Goal: Task Accomplishment & Management: Use online tool/utility

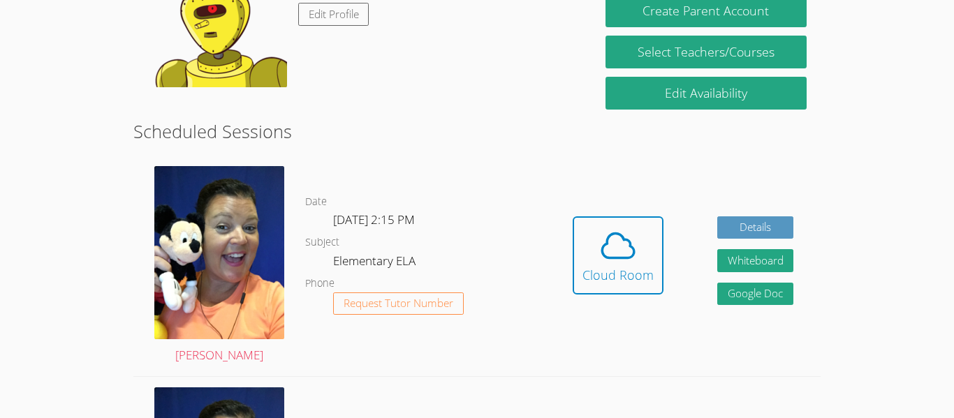
scroll to position [279, 0]
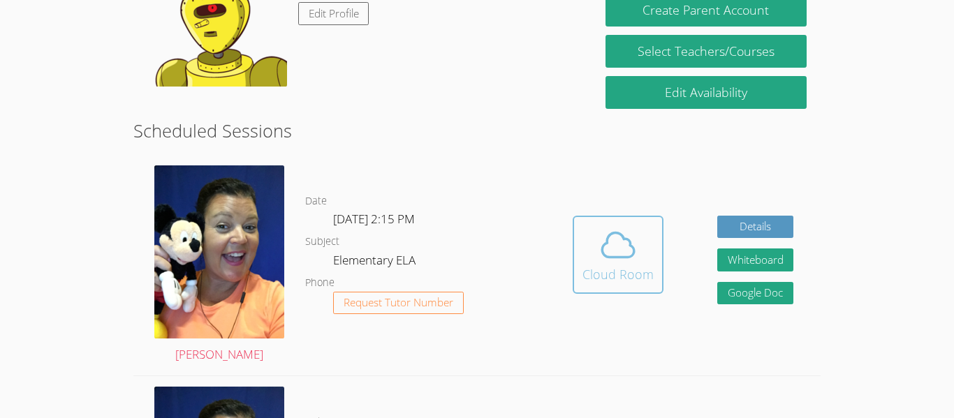
click at [627, 279] on div "Cloud Room" at bounding box center [618, 275] width 71 height 20
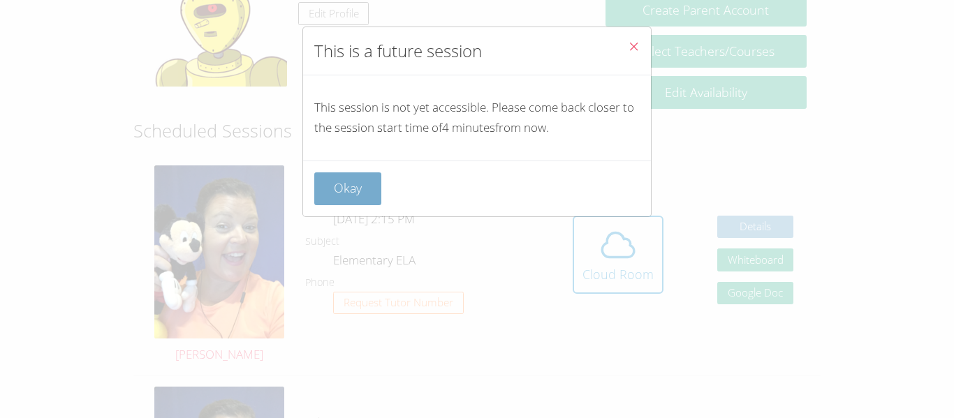
click at [338, 191] on button "Okay" at bounding box center [347, 189] width 67 height 33
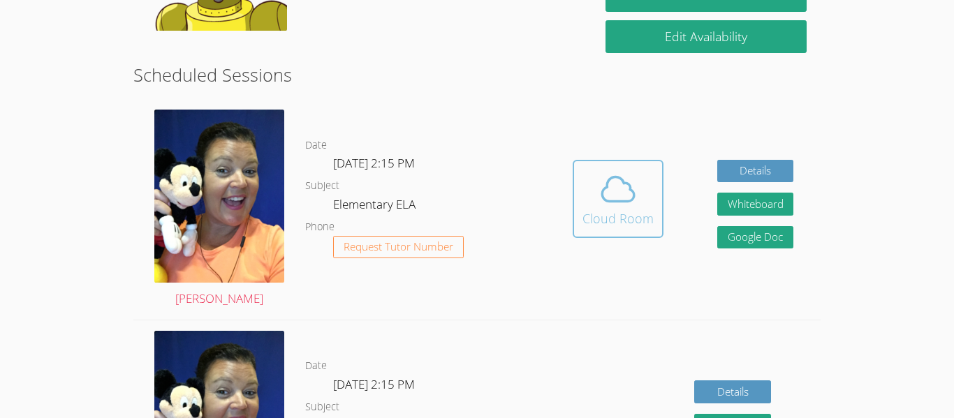
scroll to position [307, 0]
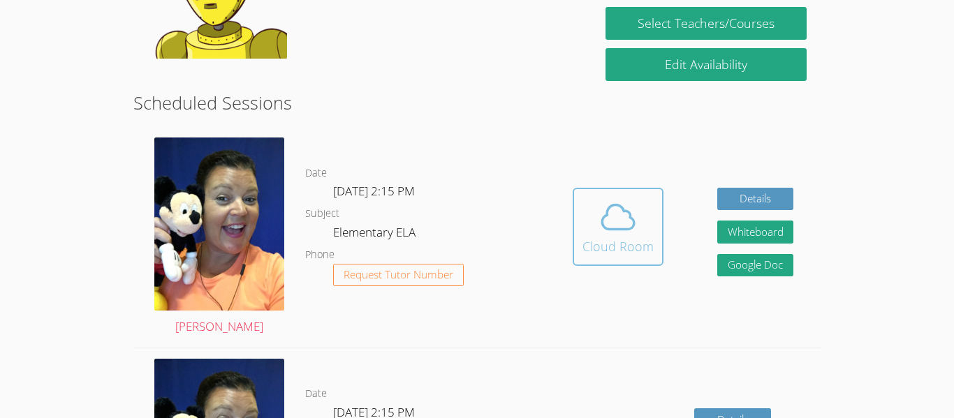
click at [605, 240] on div "Cloud Room" at bounding box center [618, 247] width 71 height 20
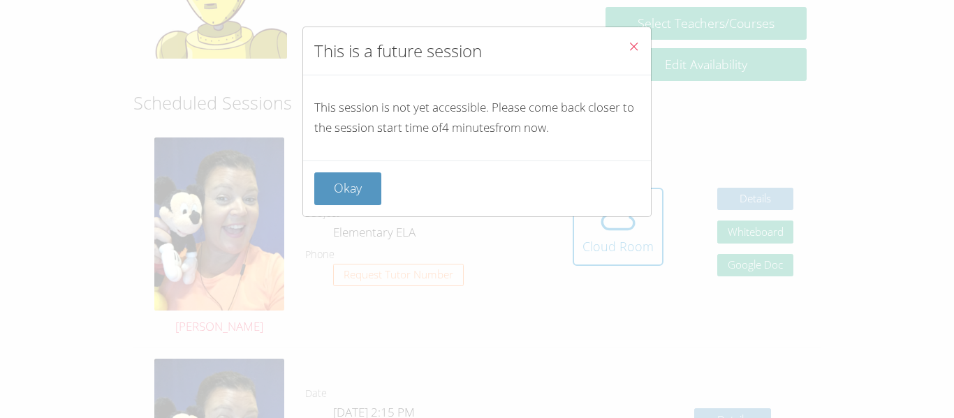
click at [640, 50] on button "Close" at bounding box center [634, 48] width 34 height 43
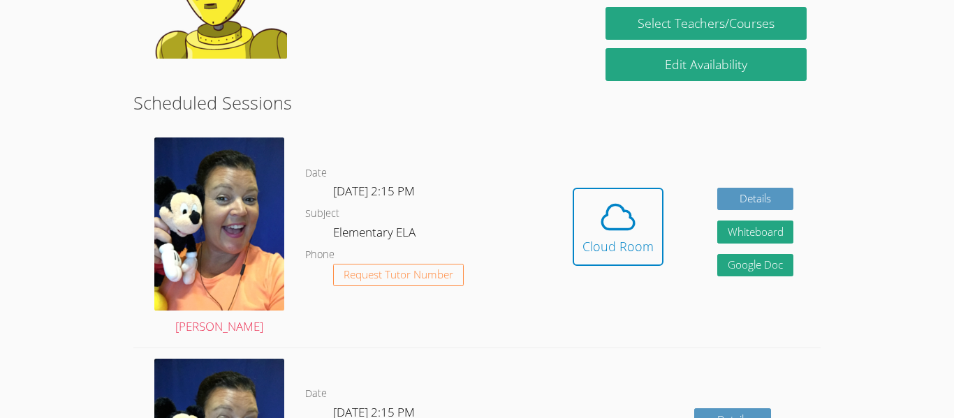
click at [692, 153] on div "Hidden Cloud Room Details Whiteboard Hidden Google Doc" at bounding box center [683, 237] width 275 height 221
click at [627, 188] on button "Cloud Room" at bounding box center [618, 227] width 91 height 78
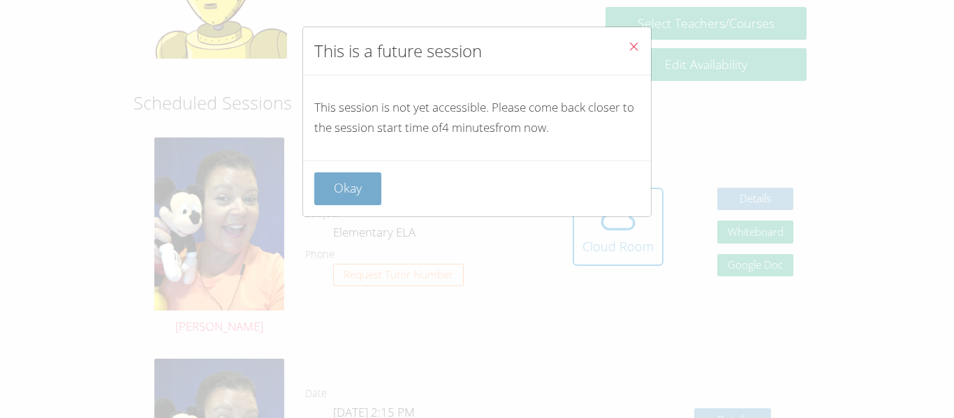
click at [355, 197] on button "Okay" at bounding box center [347, 189] width 67 height 33
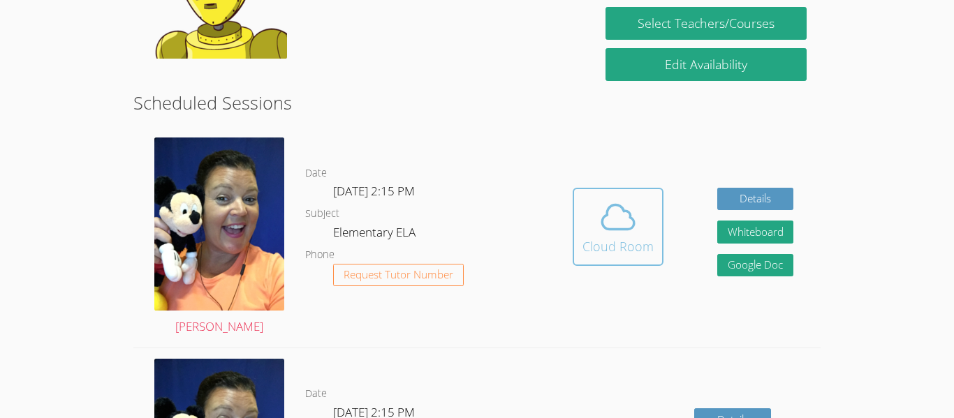
click at [583, 219] on span at bounding box center [618, 217] width 71 height 39
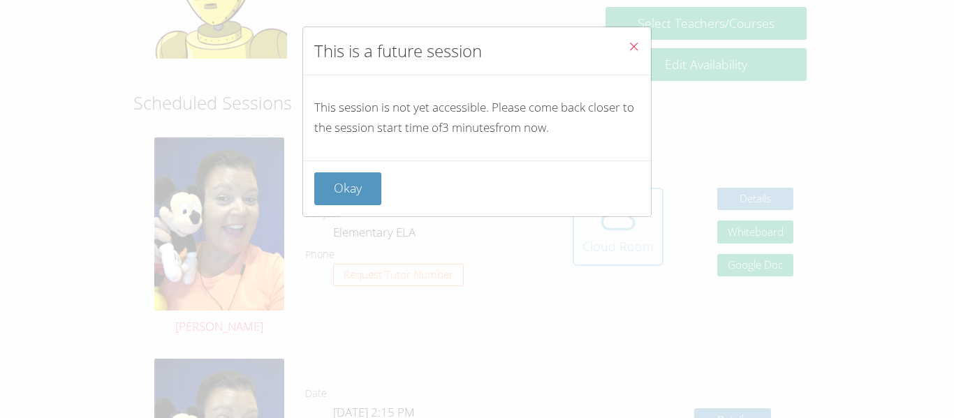
click at [582, 219] on div "This is a future session This session is not yet accessible. Please come back c…" at bounding box center [477, 209] width 954 height 418
click at [636, 54] on span "Close" at bounding box center [634, 48] width 12 height 16
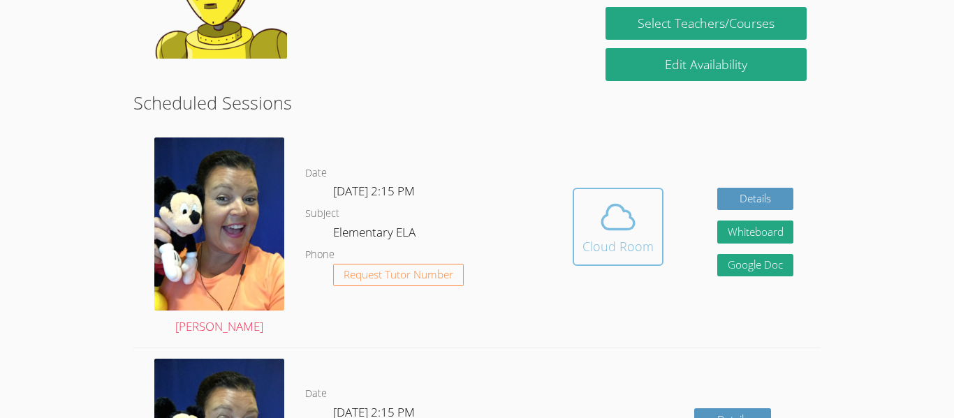
click at [621, 233] on icon at bounding box center [618, 217] width 39 height 39
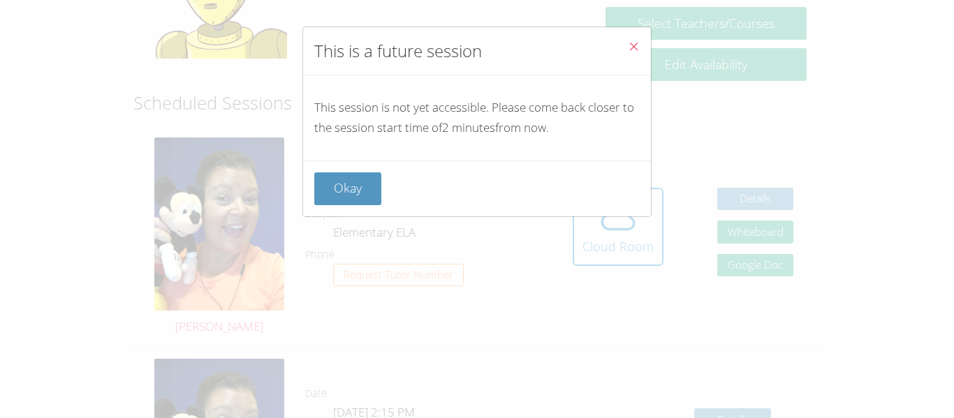
click at [631, 51] on icon "Close" at bounding box center [634, 47] width 12 height 12
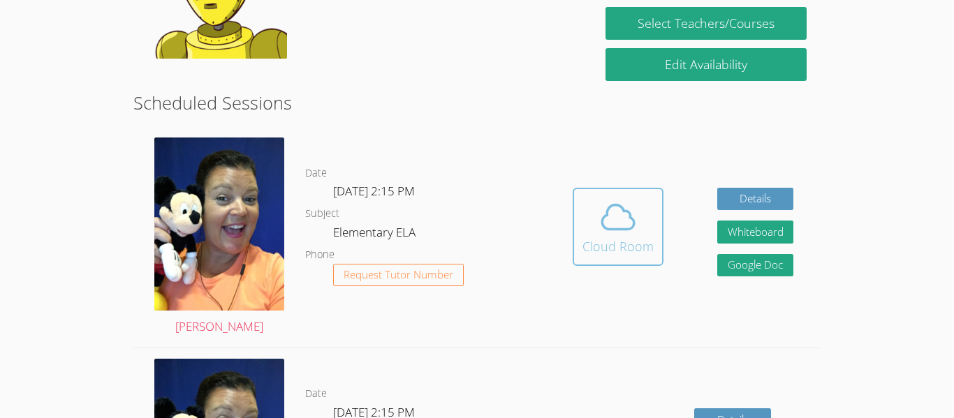
click at [613, 217] on icon at bounding box center [618, 217] width 39 height 39
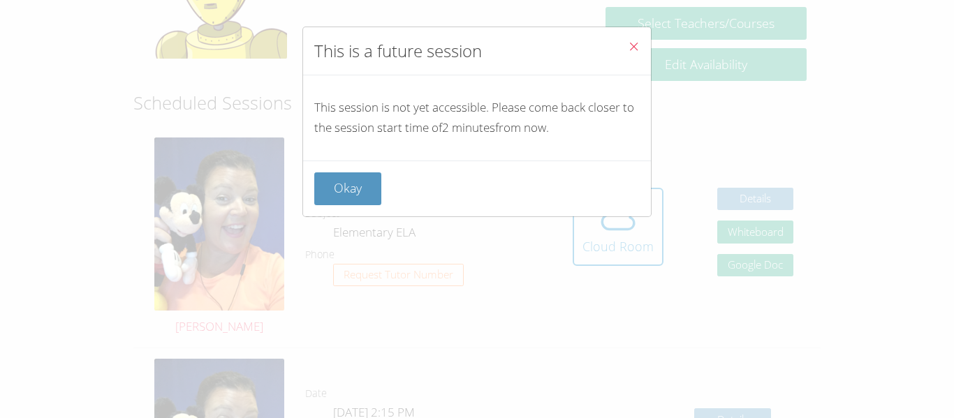
click at [628, 40] on span "Close" at bounding box center [634, 48] width 12 height 16
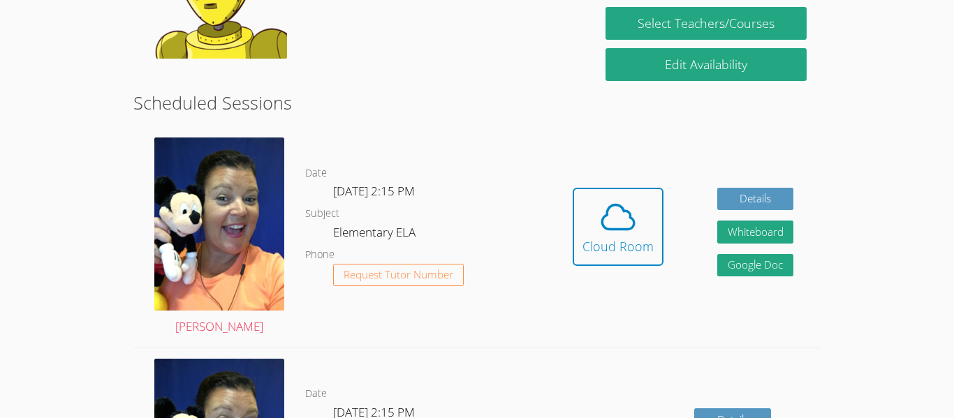
click at [624, 184] on div "Hidden Cloud Room Details Whiteboard Hidden Google Doc" at bounding box center [683, 237] width 275 height 221
click at [627, 205] on icon at bounding box center [618, 217] width 39 height 39
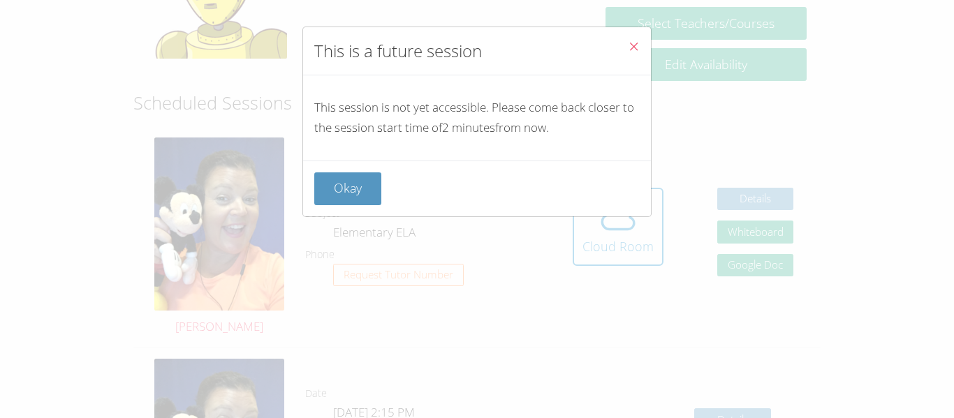
click at [635, 43] on icon "Close" at bounding box center [634, 47] width 12 height 12
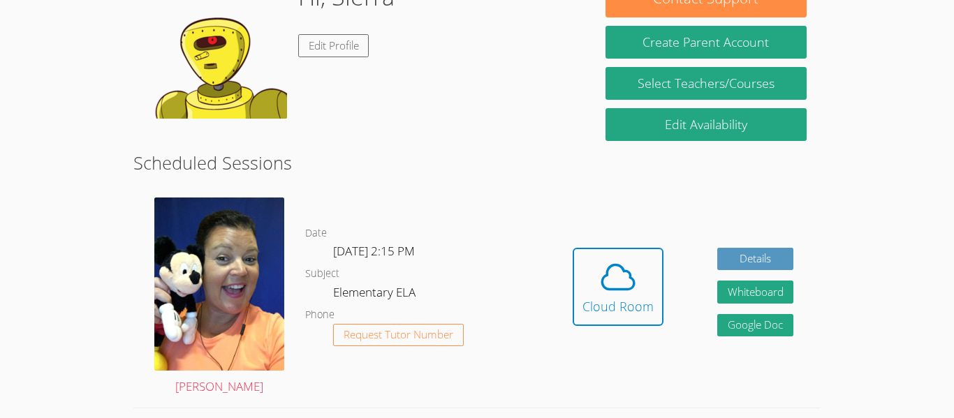
scroll to position [244, 0]
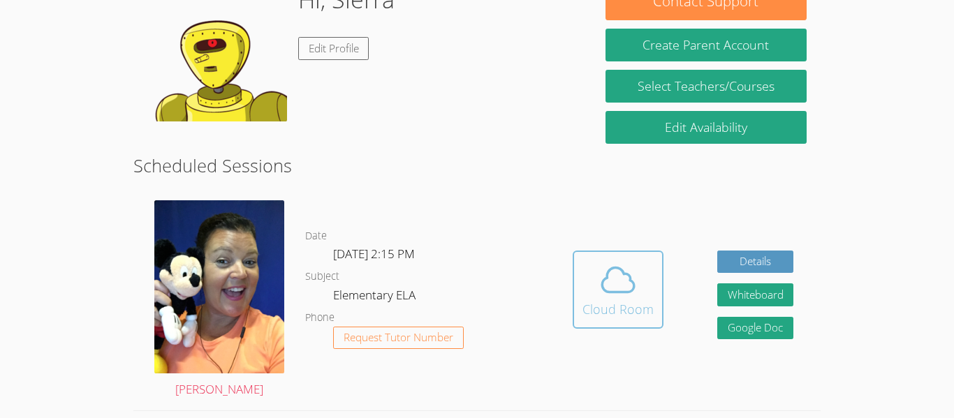
click at [632, 319] on div "Cloud Room" at bounding box center [618, 310] width 71 height 20
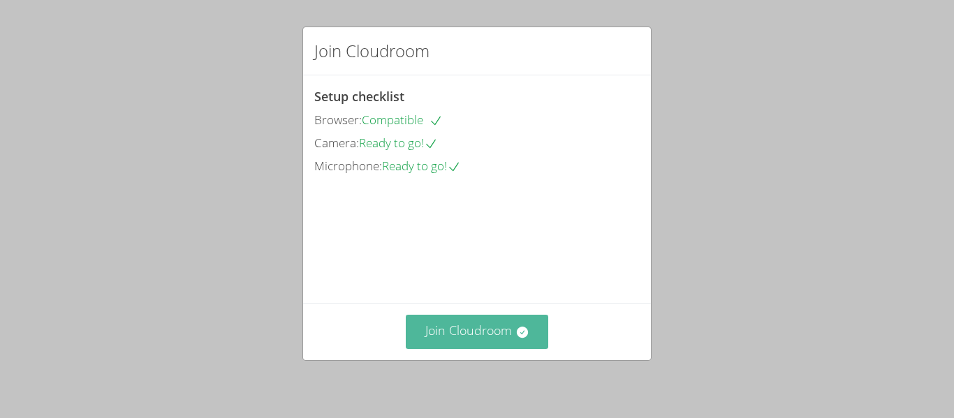
click at [512, 333] on button "Join Cloudroom" at bounding box center [477, 332] width 143 height 34
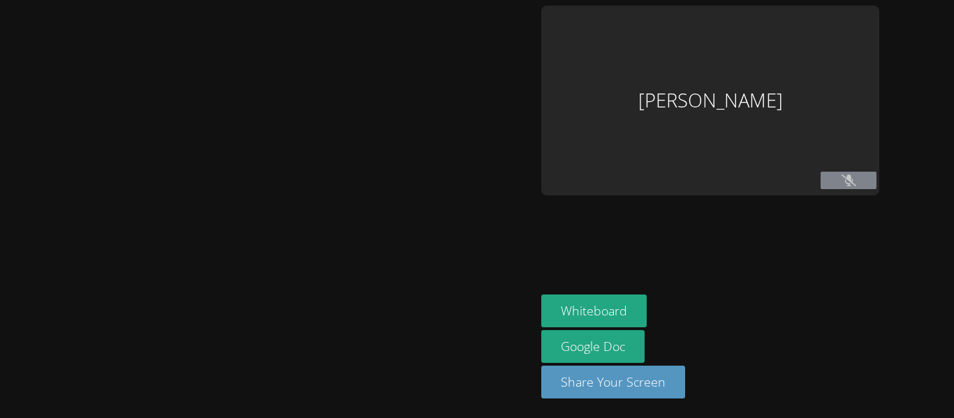
click at [512, 333] on div at bounding box center [268, 209] width 525 height 407
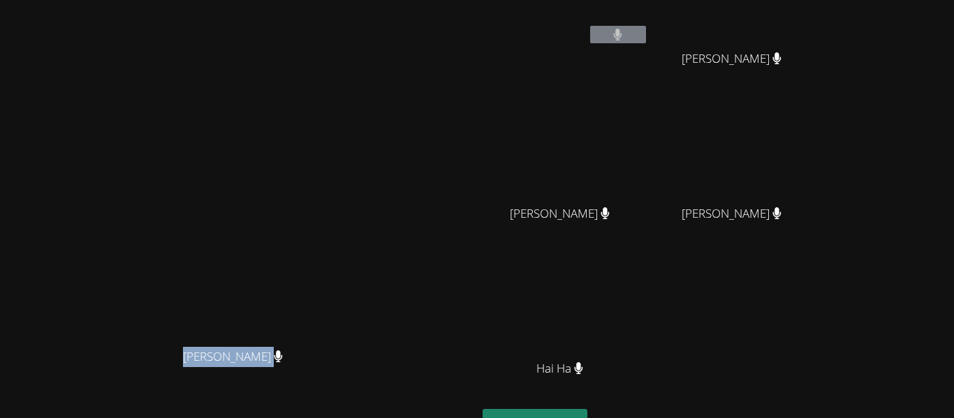
scroll to position [84, 0]
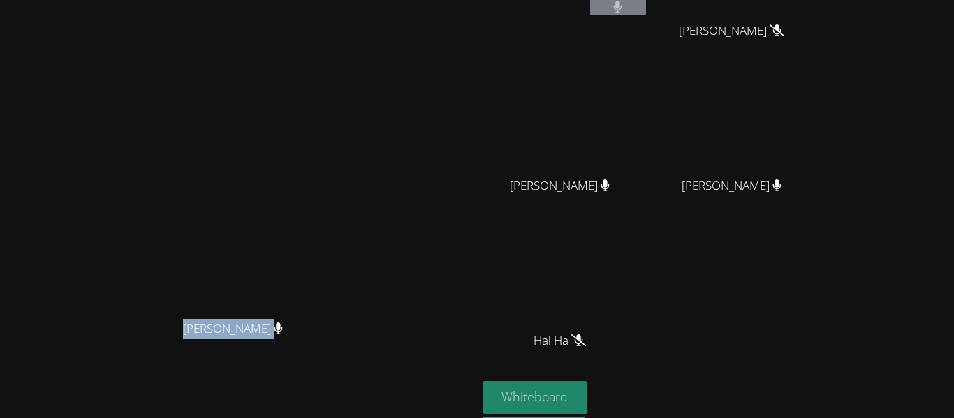
click at [580, 395] on button "Whiteboard" at bounding box center [535, 397] width 105 height 33
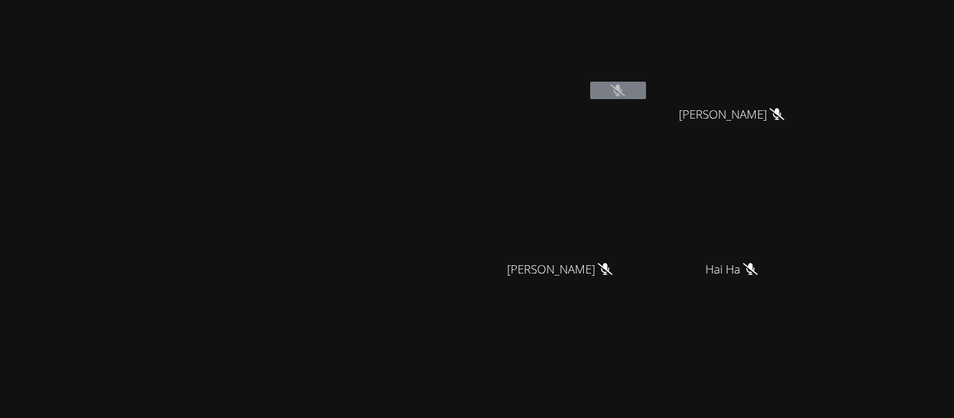
scroll to position [28, 0]
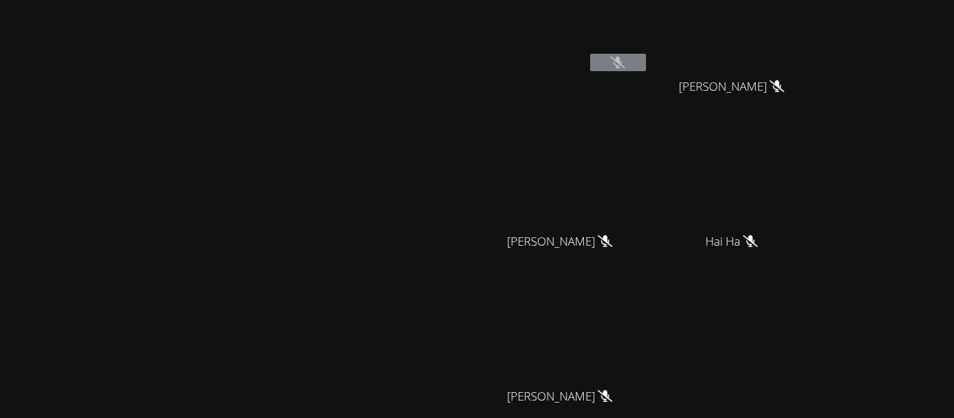
click at [343, 253] on video at bounding box center [238, 239] width 210 height 262
click at [343, 250] on video at bounding box center [238, 239] width 210 height 262
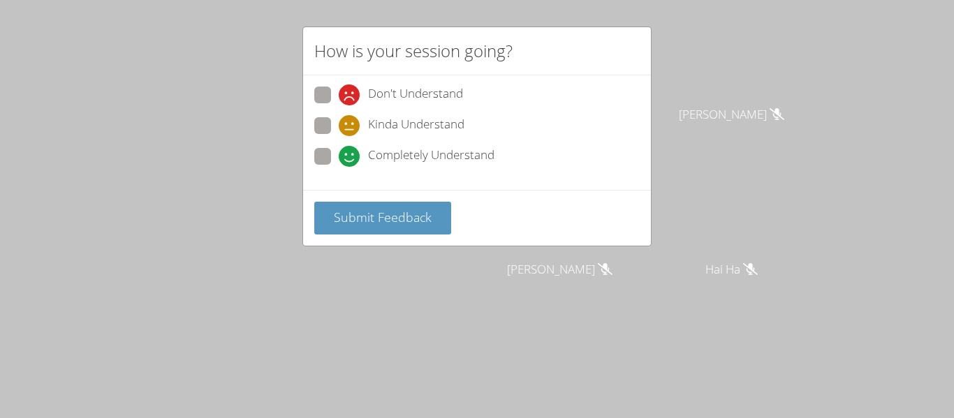
click at [339, 167] on span at bounding box center [339, 167] width 0 height 0
click at [339, 155] on input "Completely Understand" at bounding box center [345, 154] width 12 height 12
radio input "true"
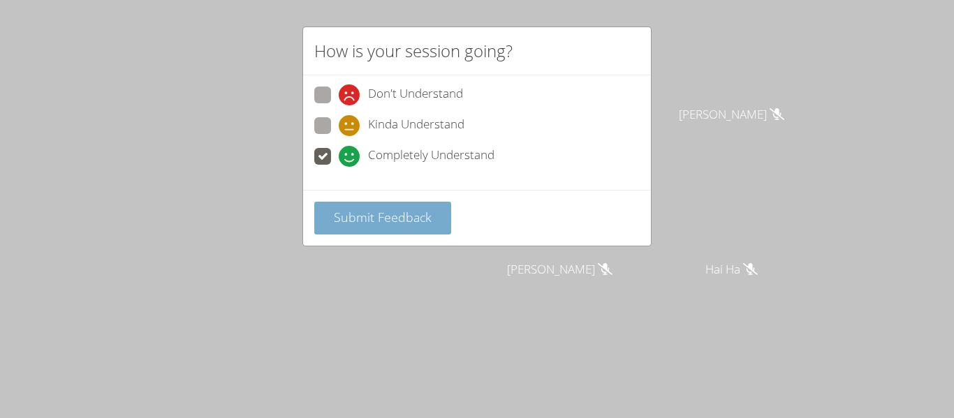
click at [374, 203] on button "Submit Feedback" at bounding box center [382, 218] width 137 height 33
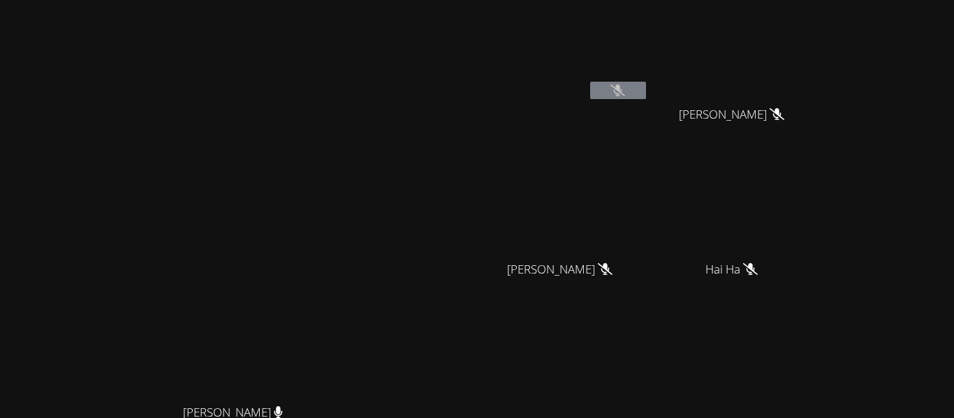
scroll to position [8, 0]
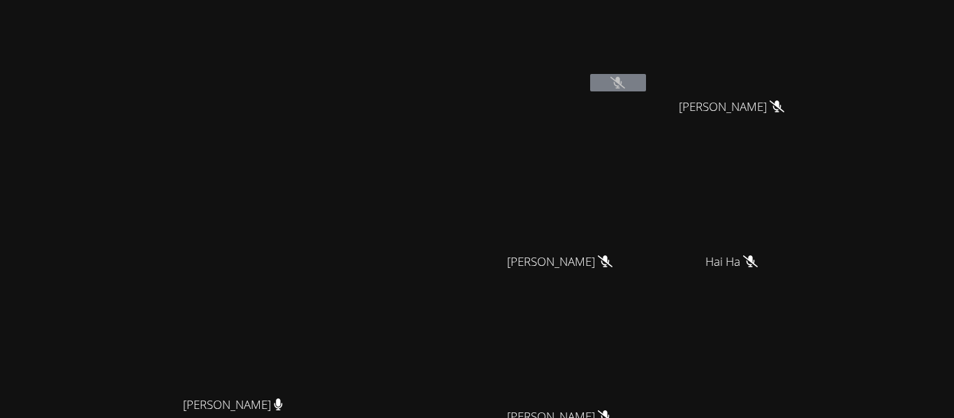
click at [343, 386] on video at bounding box center [238, 259] width 210 height 262
